Goal: Information Seeking & Learning: Learn about a topic

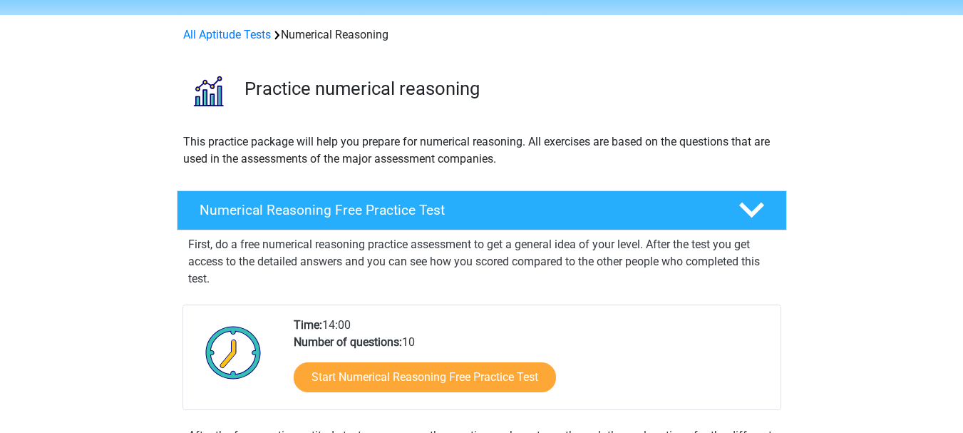
scroll to position [57, 0]
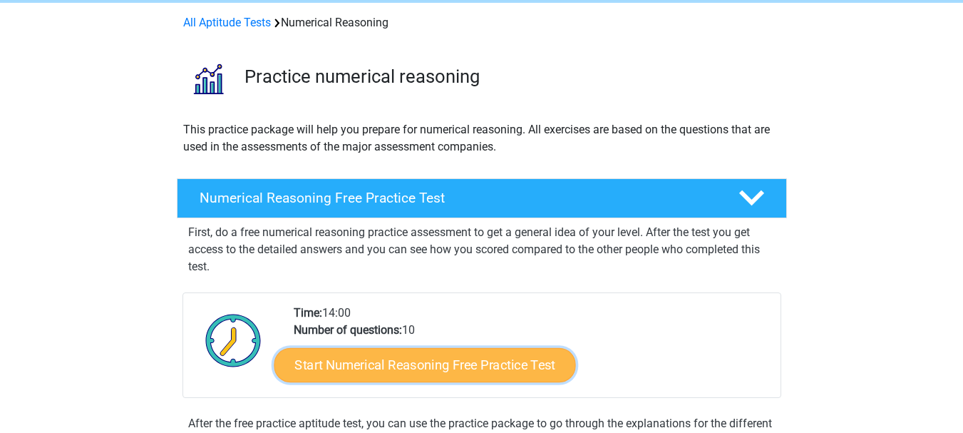
click at [415, 369] on link "Start Numerical Reasoning Free Practice Test" at bounding box center [425, 364] width 302 height 34
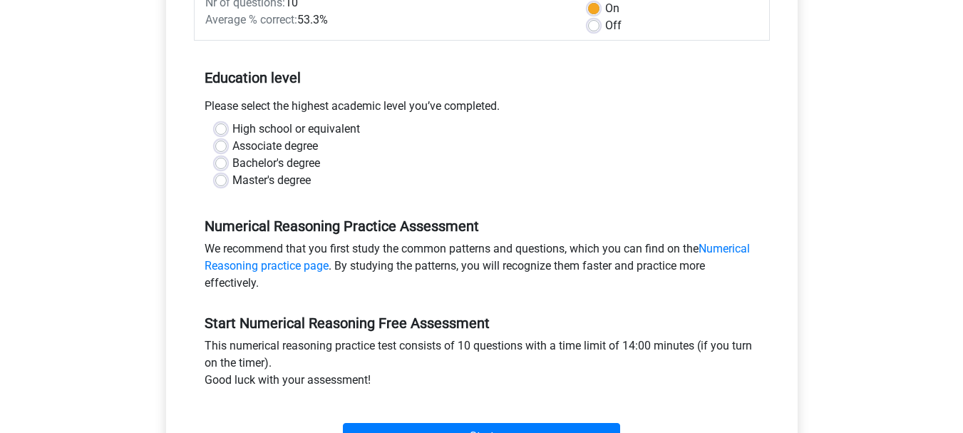
scroll to position [275, 0]
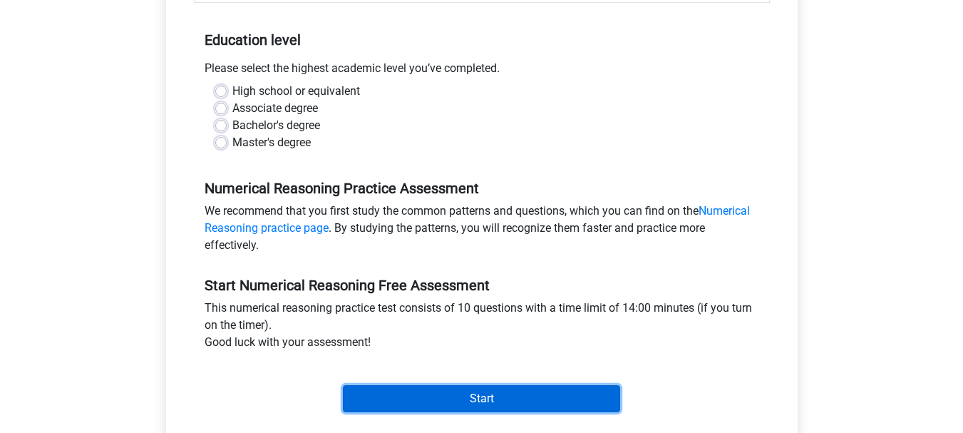
click at [520, 389] on input "Start" at bounding box center [481, 398] width 277 height 27
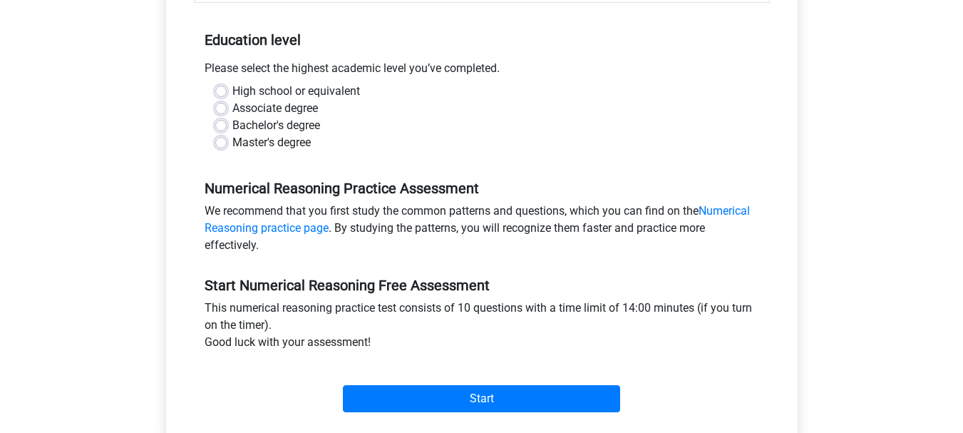
click at [322, 121] on div "Bachelor's degree" at bounding box center [481, 125] width 533 height 17
click at [232, 123] on label "Bachelor's degree" at bounding box center [276, 125] width 88 height 17
click at [225, 123] on input "Bachelor's degree" at bounding box center [220, 124] width 11 height 14
radio input "true"
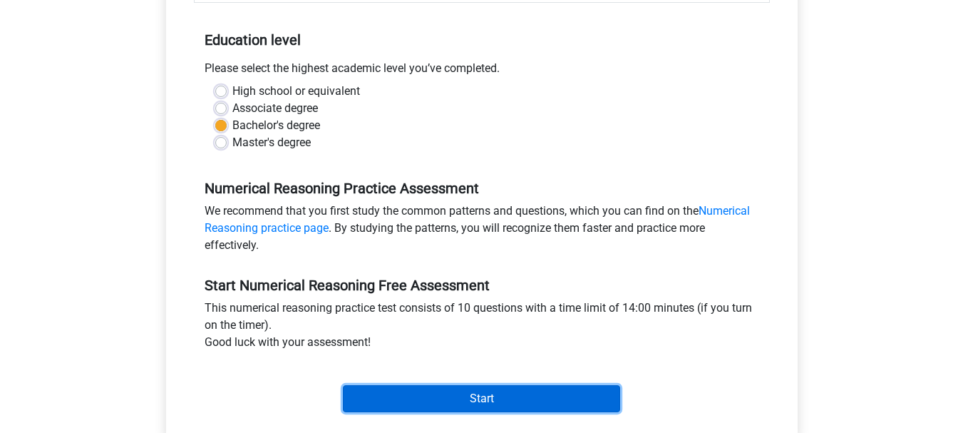
click at [406, 393] on input "Start" at bounding box center [481, 398] width 277 height 27
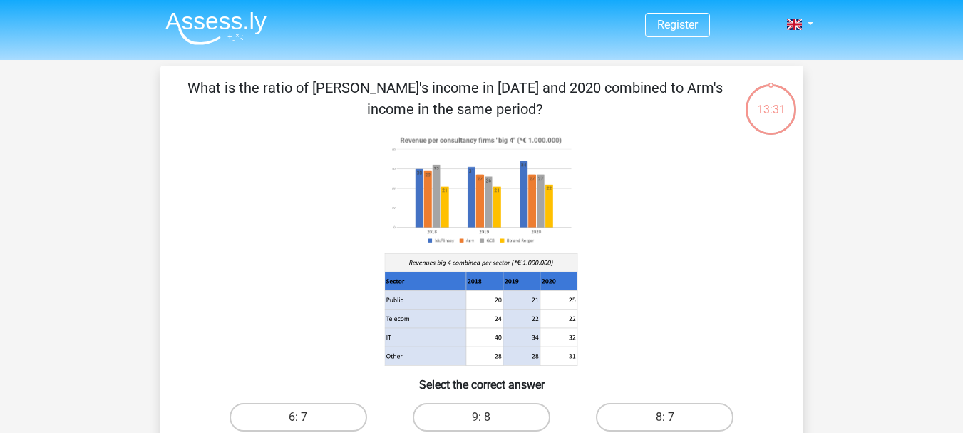
click at [806, 264] on div "13:31 Question 1 of 10 Question category: numerical reasoning set 1" at bounding box center [482, 301] width 666 height 470
click at [423, 207] on image at bounding box center [480, 190] width 192 height 118
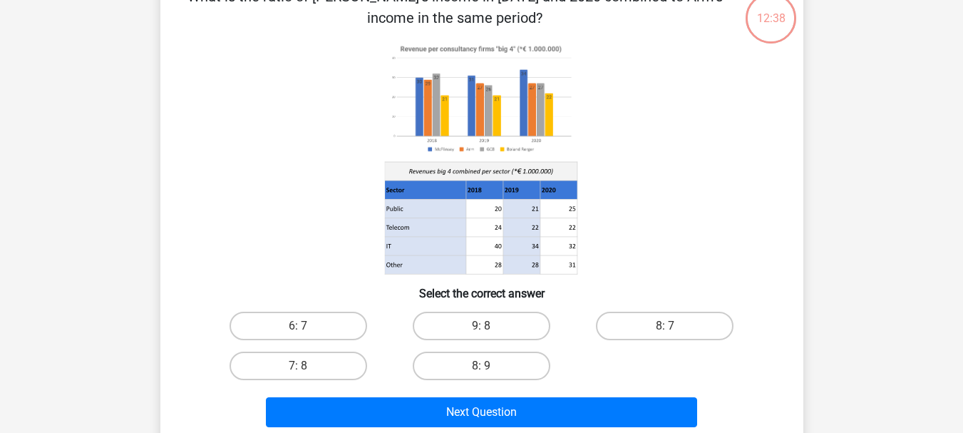
scroll to position [114, 0]
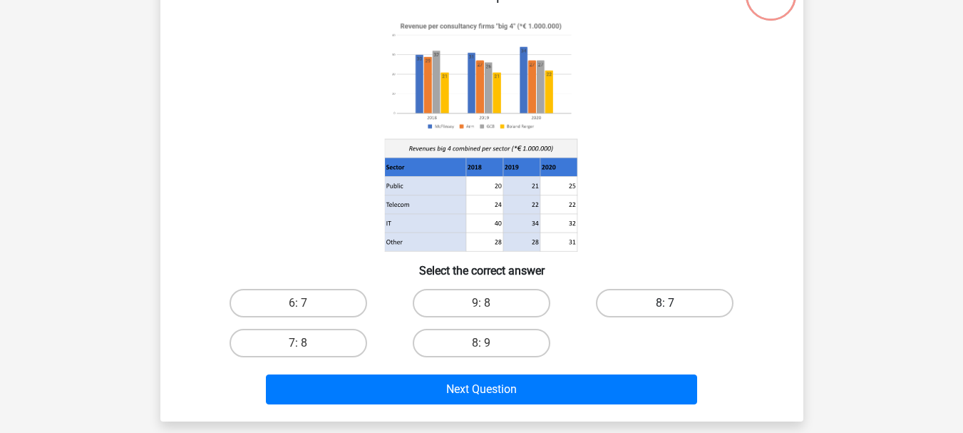
click at [678, 307] on label "8: 7" at bounding box center [665, 303] width 138 height 29
click at [674, 307] on input "8: 7" at bounding box center [669, 307] width 9 height 9
radio input "true"
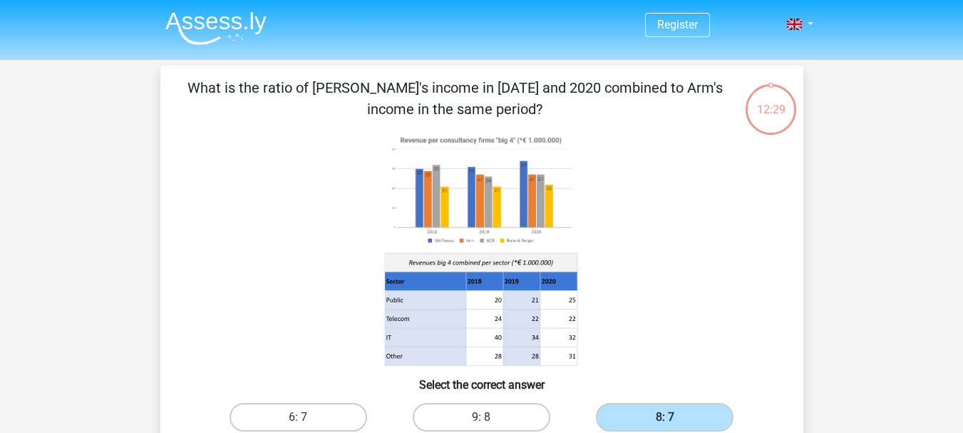
scroll to position [378, 0]
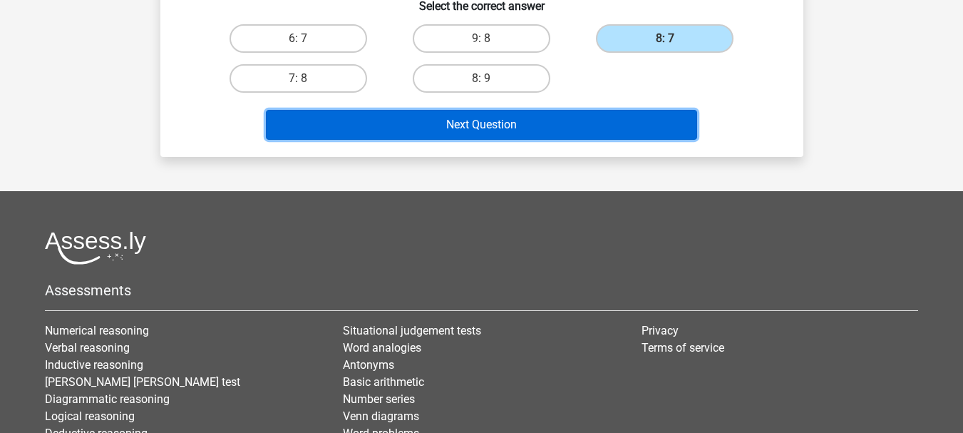
click at [649, 120] on button "Next Question" at bounding box center [481, 125] width 431 height 30
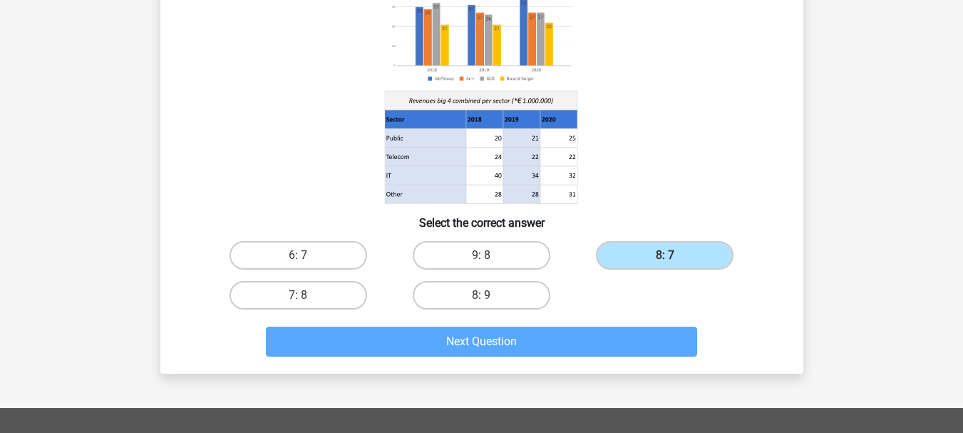
scroll to position [209, 0]
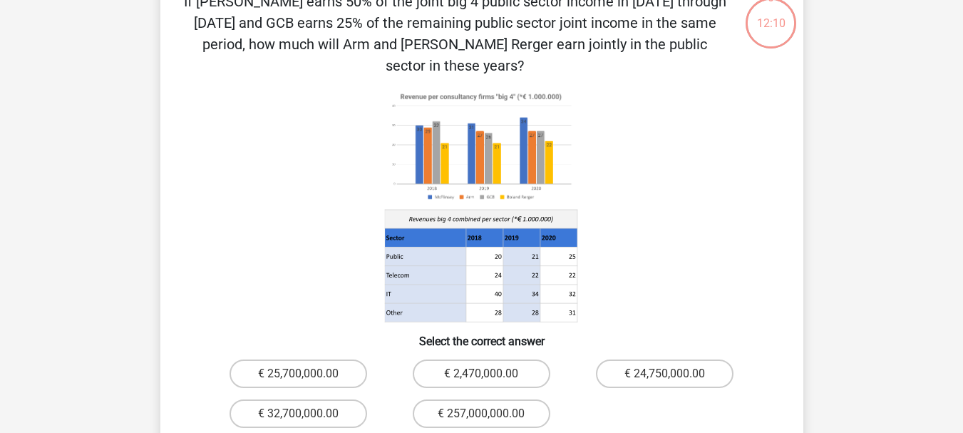
click at [499, 307] on div "If [PERSON_NAME] earns 50% of the joint big 4 public sector income in [DATE] th…" at bounding box center [482, 236] width 632 height 490
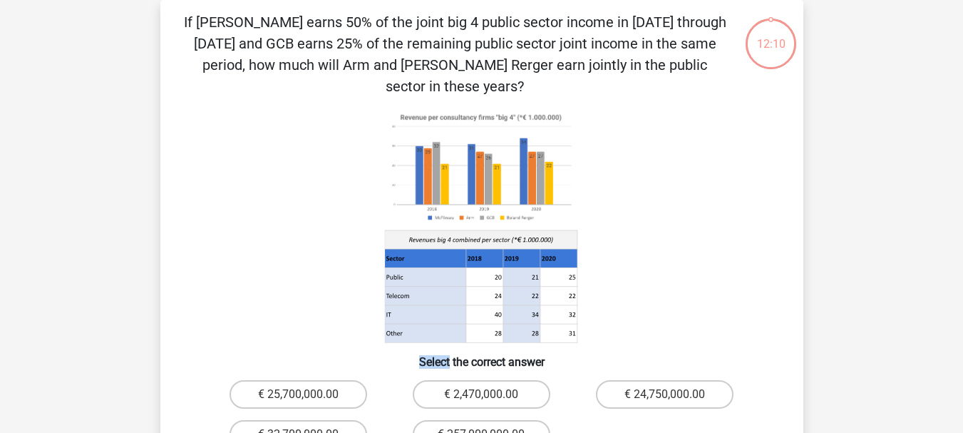
click at [499, 324] on icon at bounding box center [483, 333] width 37 height 19
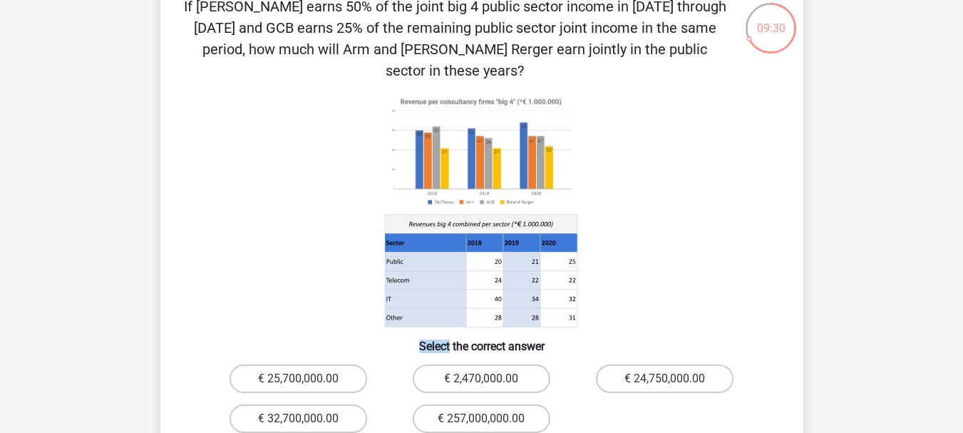
scroll to position [114, 0]
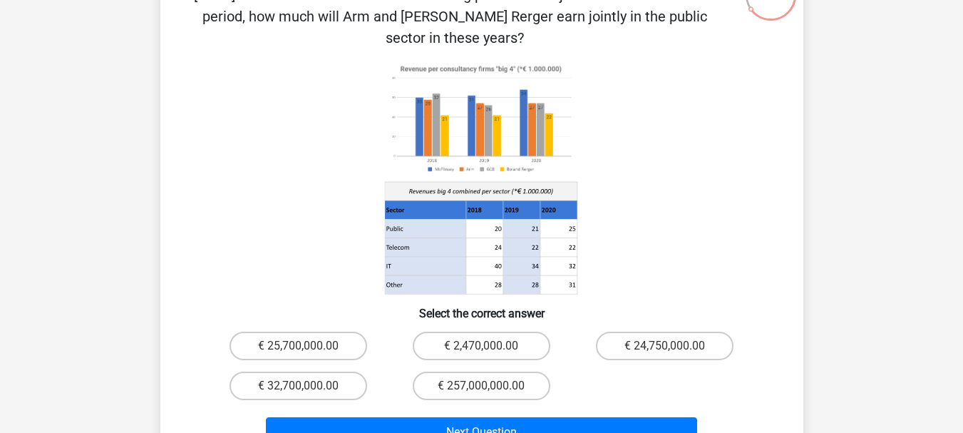
click at [577, 348] on div "€ 25,700,000.00 € 2,470,000.00 € 24,750,000.00 € 32,700,000.00 € 257,000,000.00" at bounding box center [482, 366] width 550 height 80
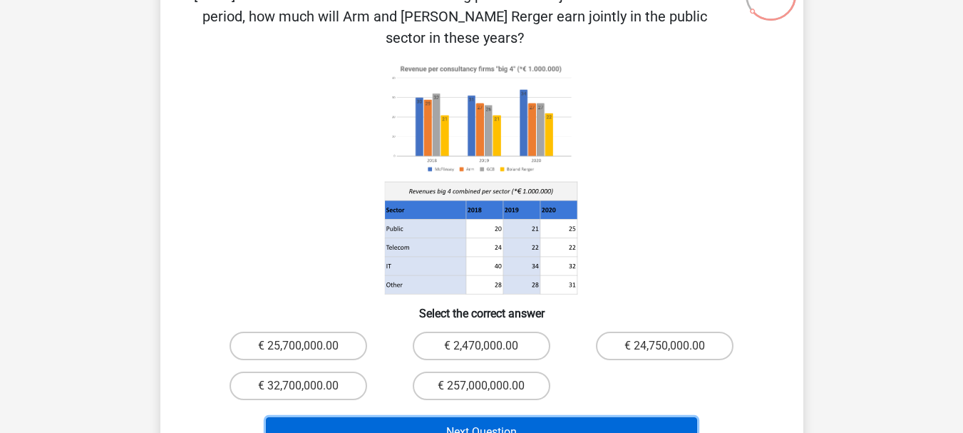
click at [602, 417] on button "Next Question" at bounding box center [481, 432] width 431 height 30
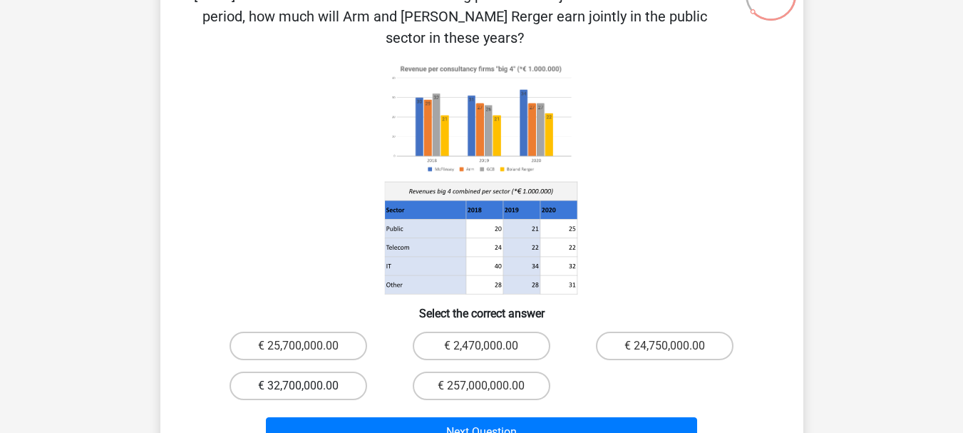
click at [339, 371] on label "€ 32,700,000.00" at bounding box center [299, 385] width 138 height 29
click at [307, 386] on input "€ 32,700,000.00" at bounding box center [302, 390] width 9 height 9
radio input "true"
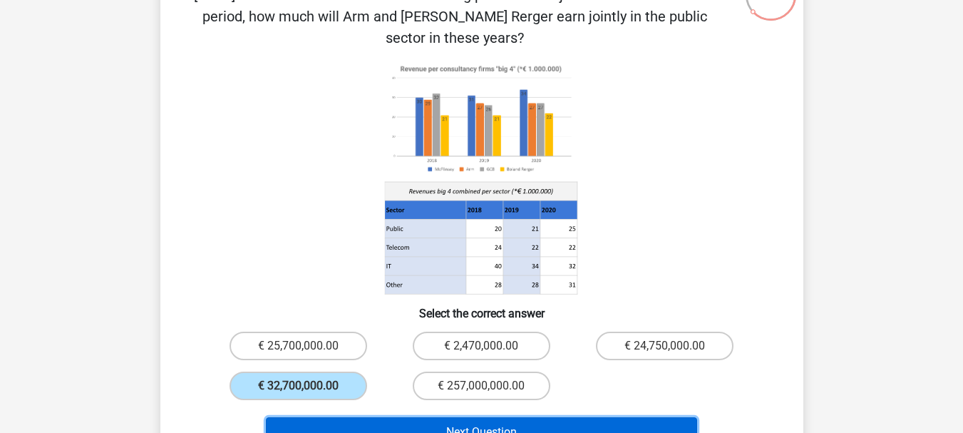
click at [421, 420] on button "Next Question" at bounding box center [481, 432] width 431 height 30
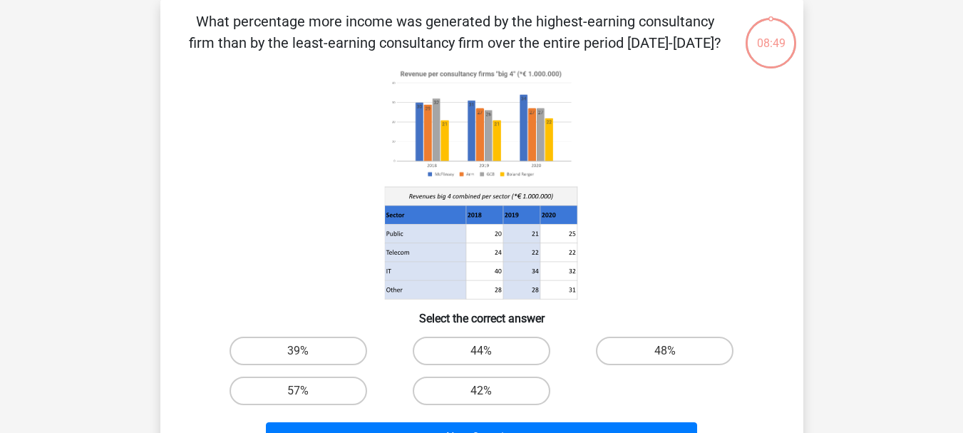
scroll to position [66, 0]
